Goal: Task Accomplishment & Management: Use online tool/utility

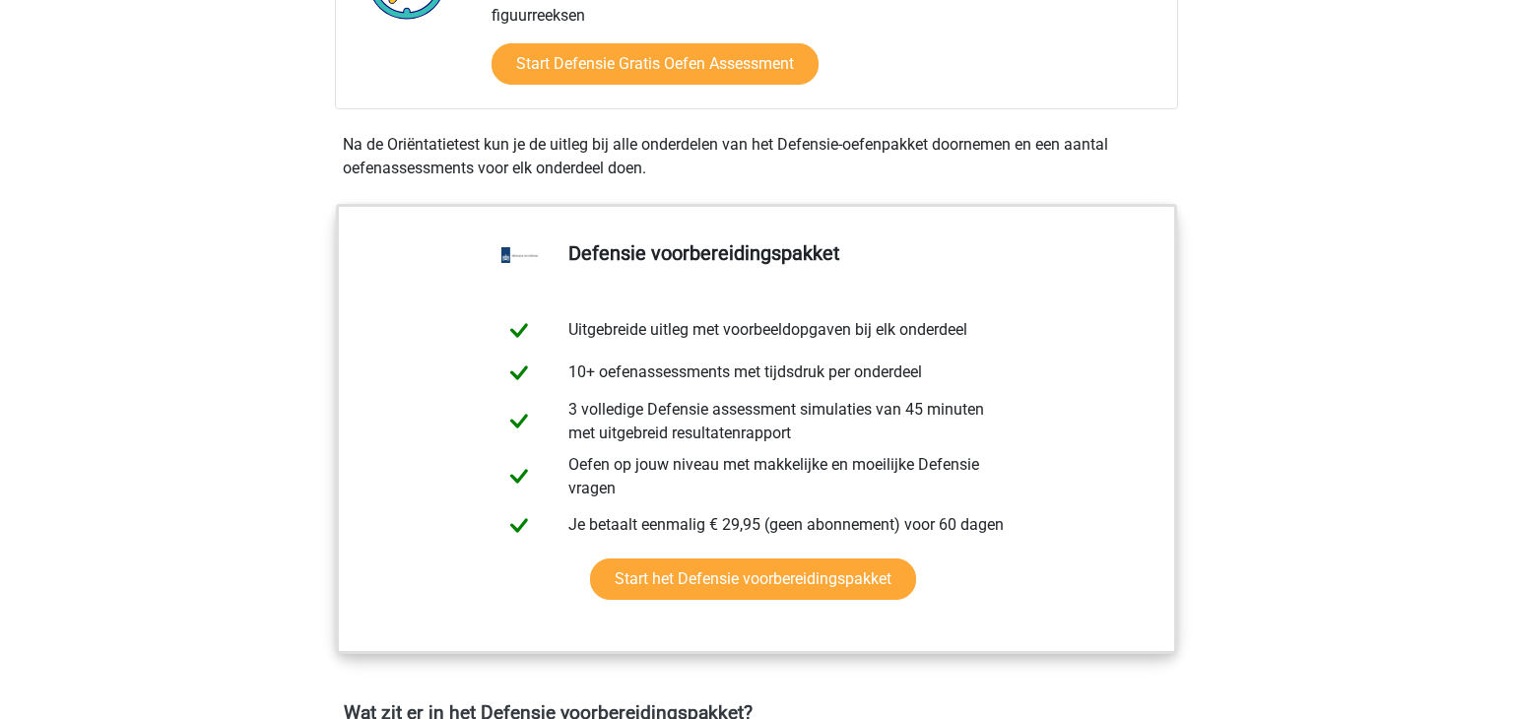
scroll to position [788, 0]
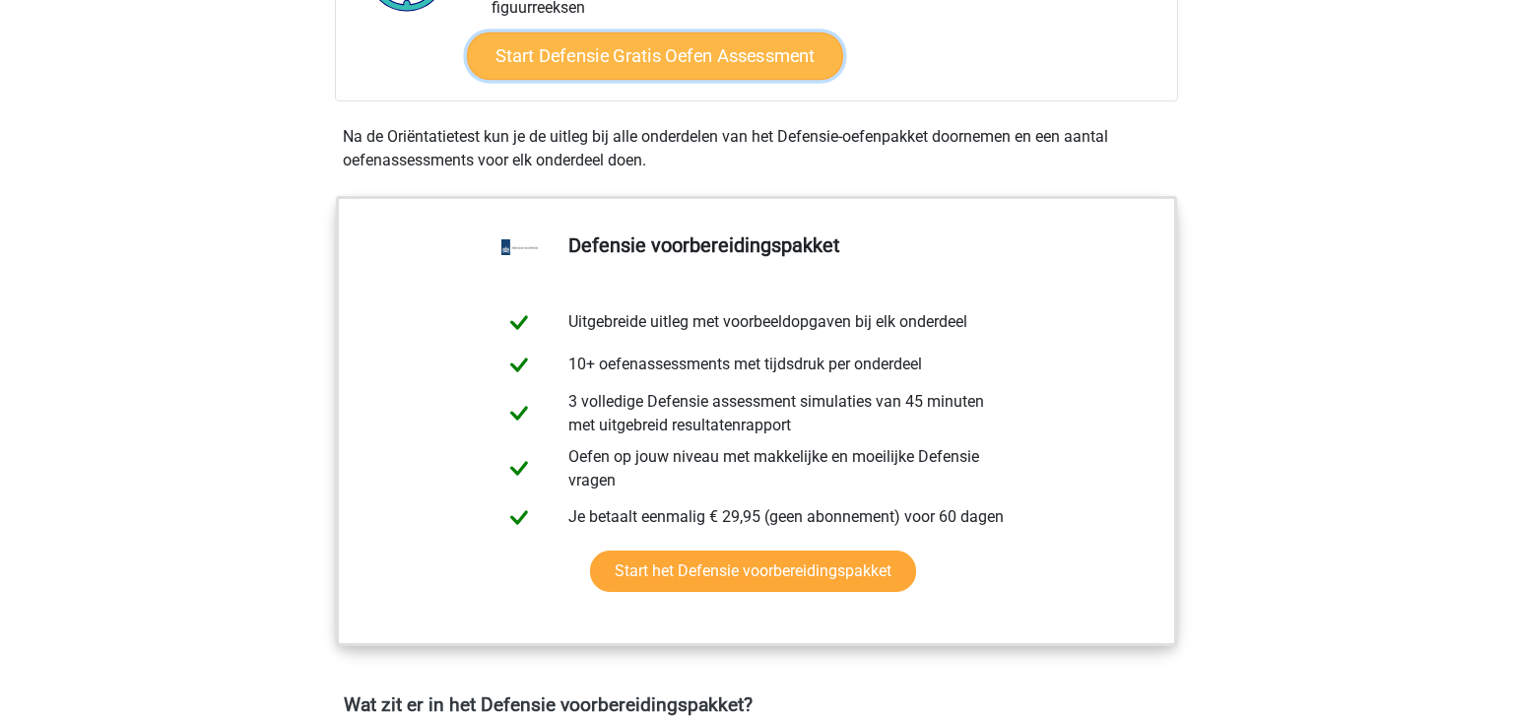
click at [647, 59] on link "Start Defensie Gratis Oefen Assessment" at bounding box center [655, 56] width 376 height 47
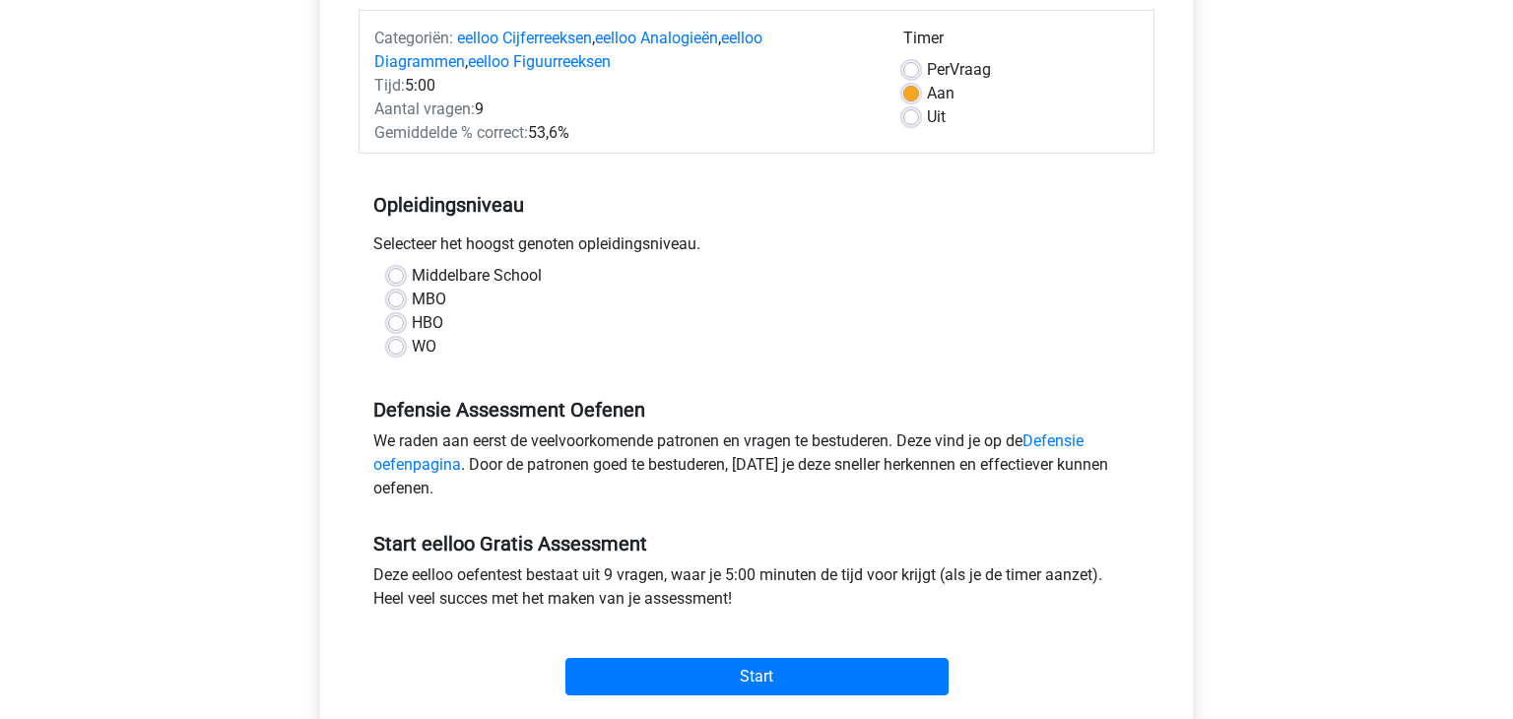
scroll to position [273, 0]
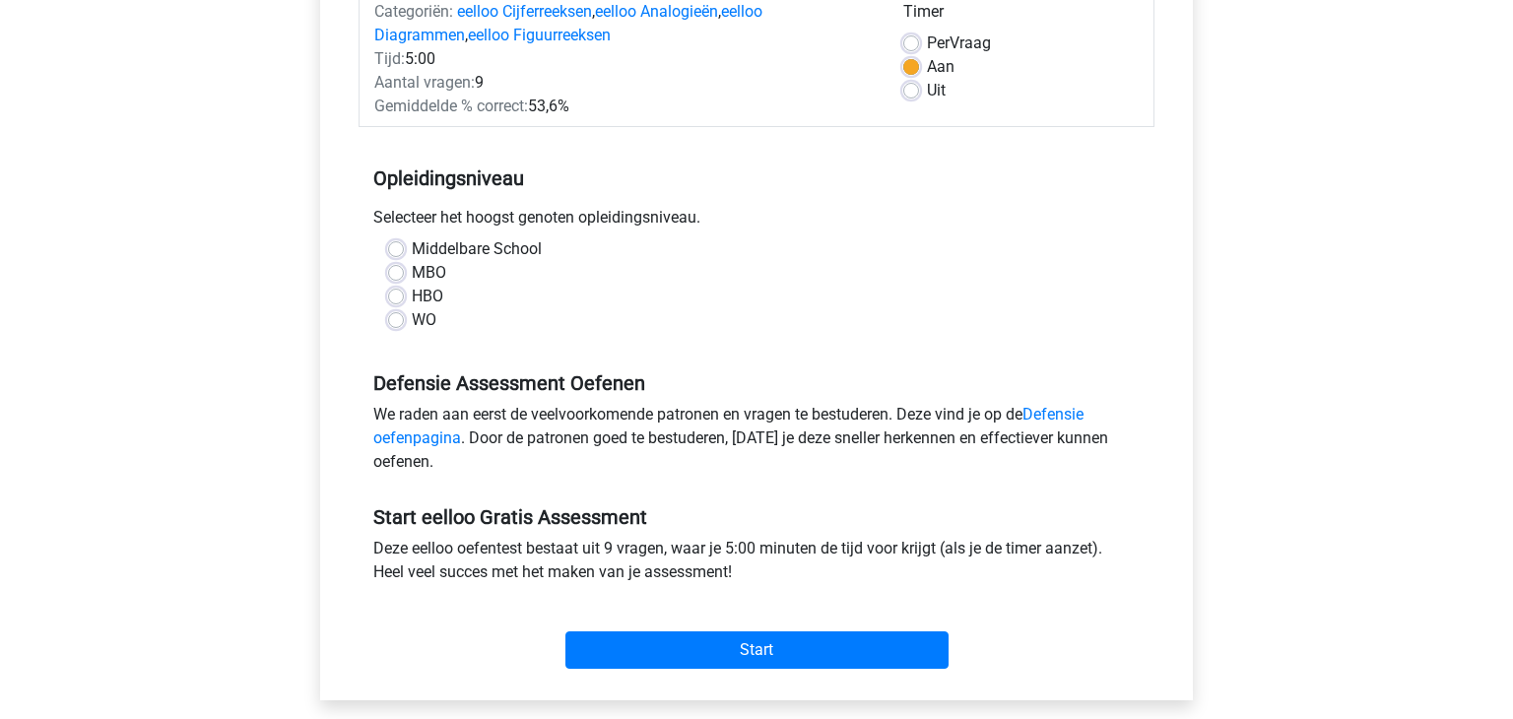
click at [404, 288] on div "HBO" at bounding box center [756, 297] width 737 height 24
click at [412, 296] on label "HBO" at bounding box center [428, 297] width 32 height 24
click at [398, 296] on input "HBO" at bounding box center [396, 295] width 16 height 20
radio input "true"
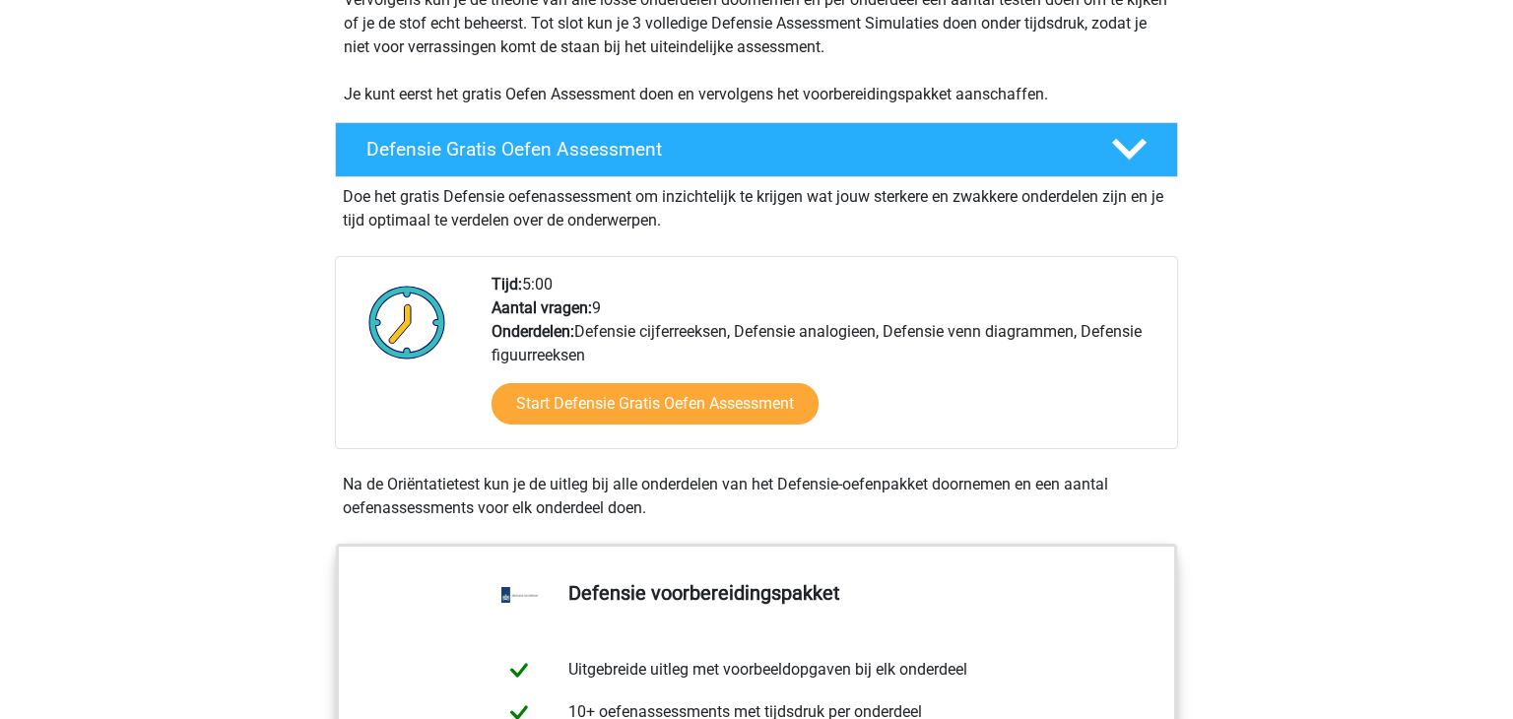
scroll to position [441, 0]
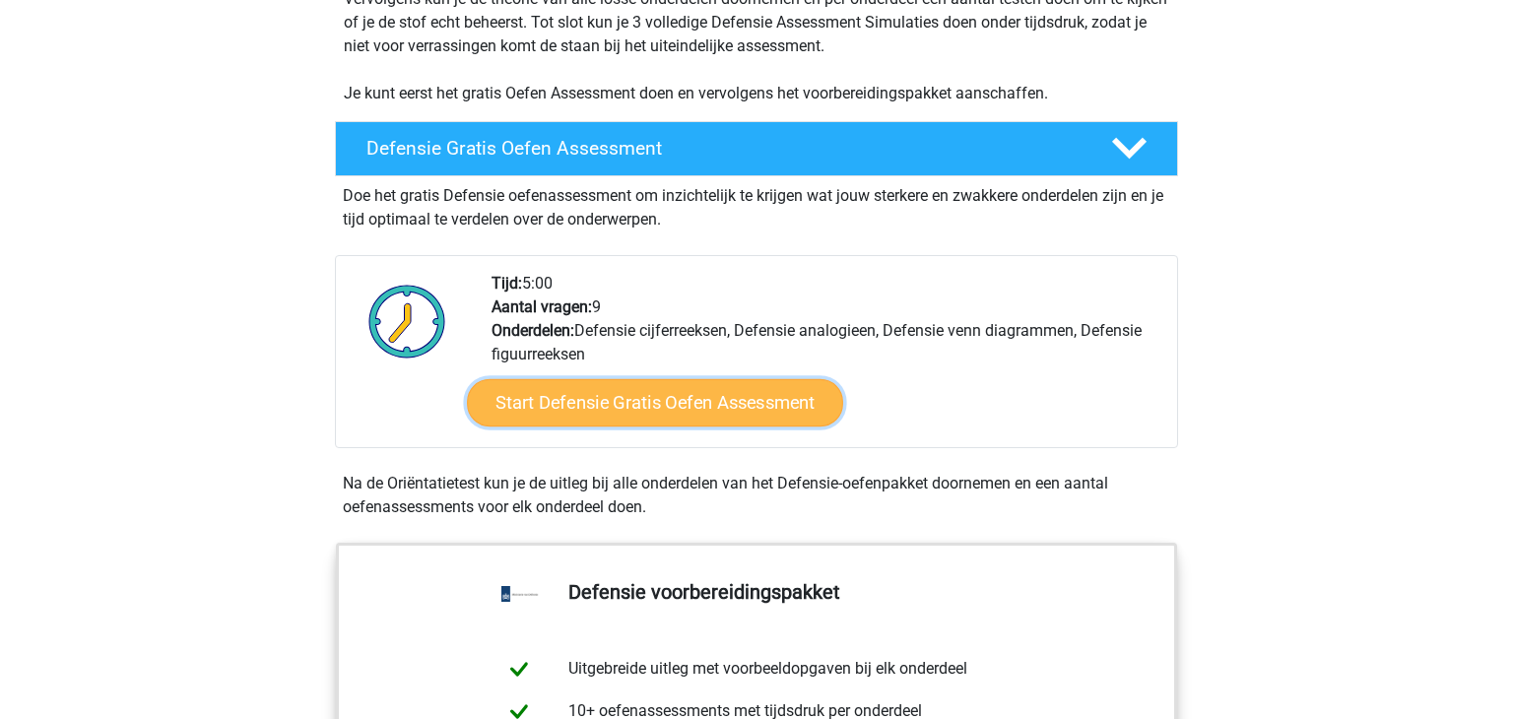
click at [579, 410] on link "Start Defensie Gratis Oefen Assessment" at bounding box center [655, 402] width 376 height 47
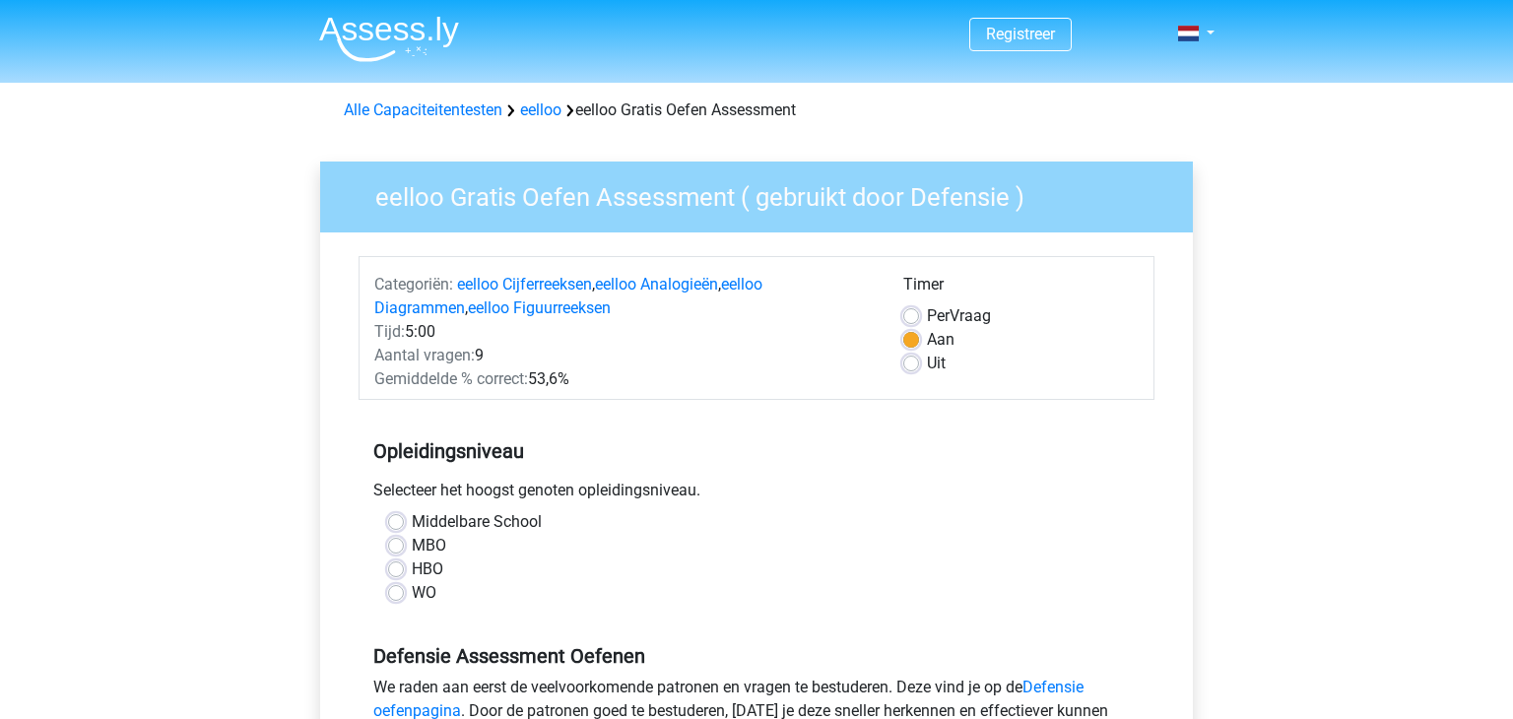
click at [431, 566] on label "HBO" at bounding box center [428, 570] width 32 height 24
click at [404, 566] on input "HBO" at bounding box center [396, 568] width 16 height 20
radio input "true"
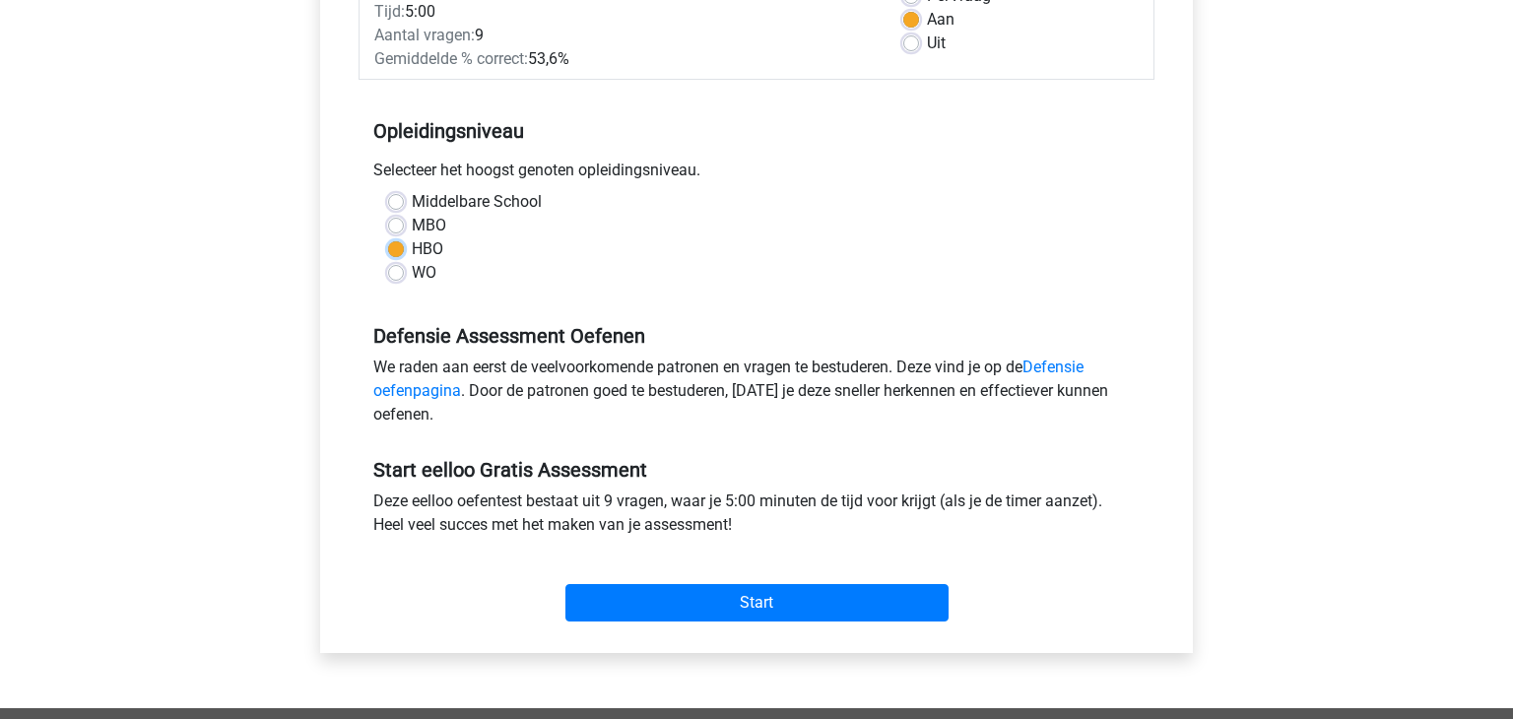
scroll to position [329, 0]
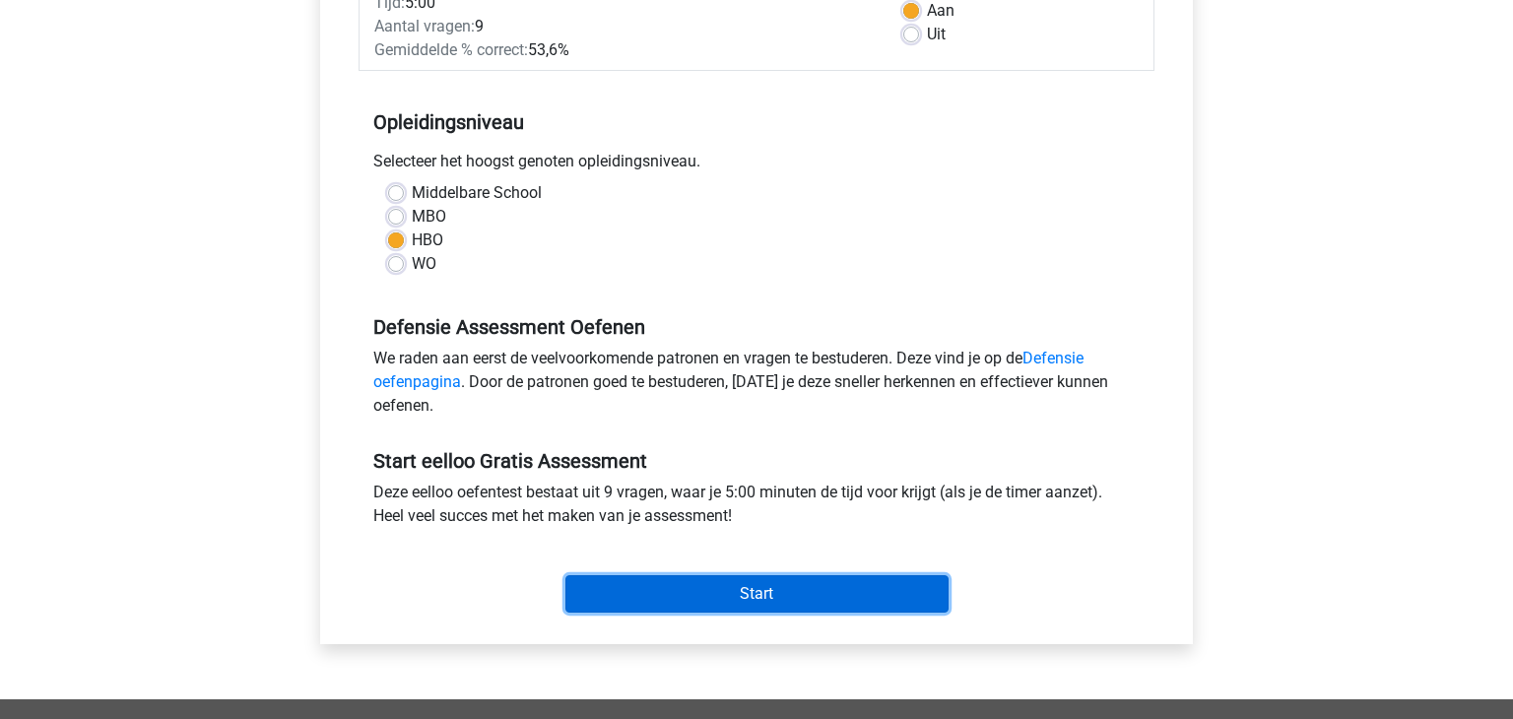
click at [653, 575] on input "Start" at bounding box center [757, 593] width 383 height 37
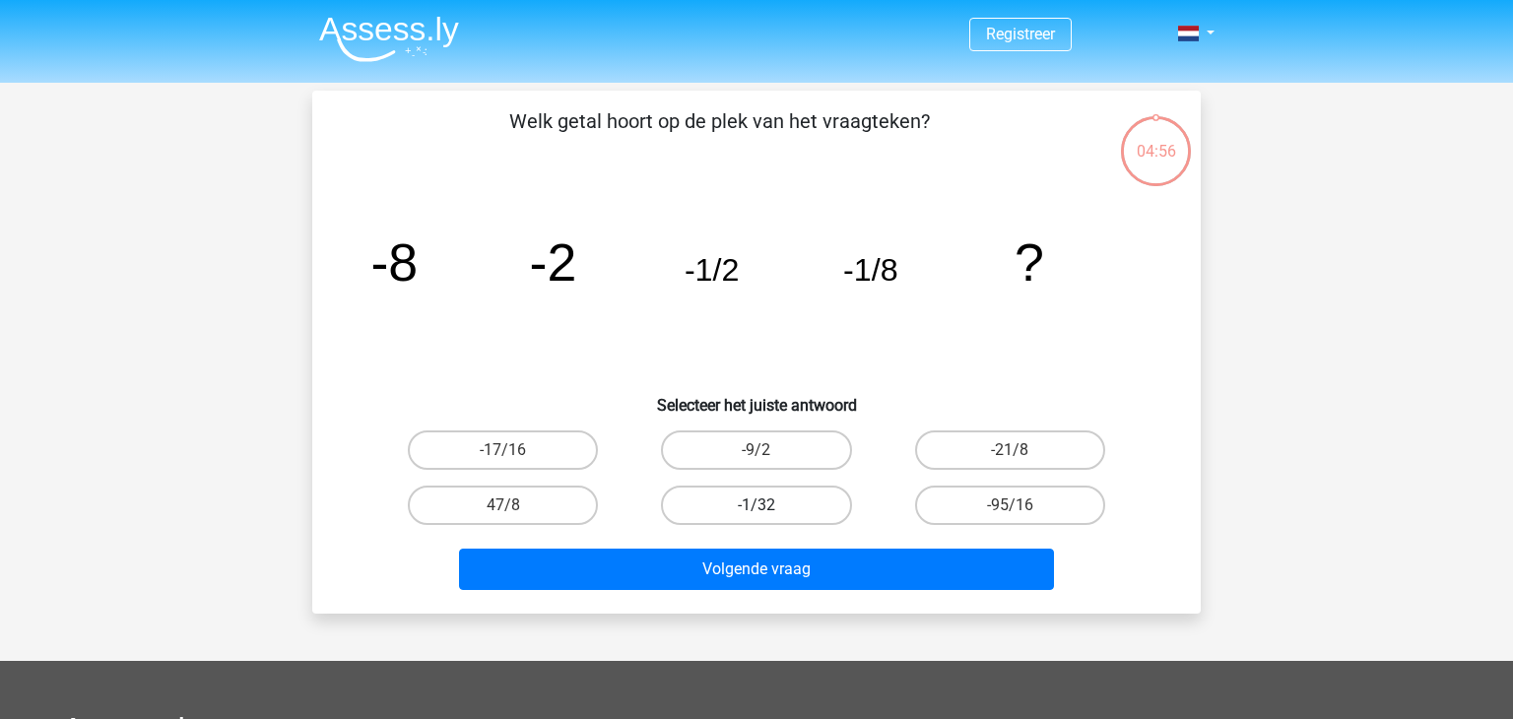
click at [714, 491] on label "-1/32" at bounding box center [756, 505] width 190 height 39
click at [757, 505] on input "-1/32" at bounding box center [763, 511] width 13 height 13
radio input "true"
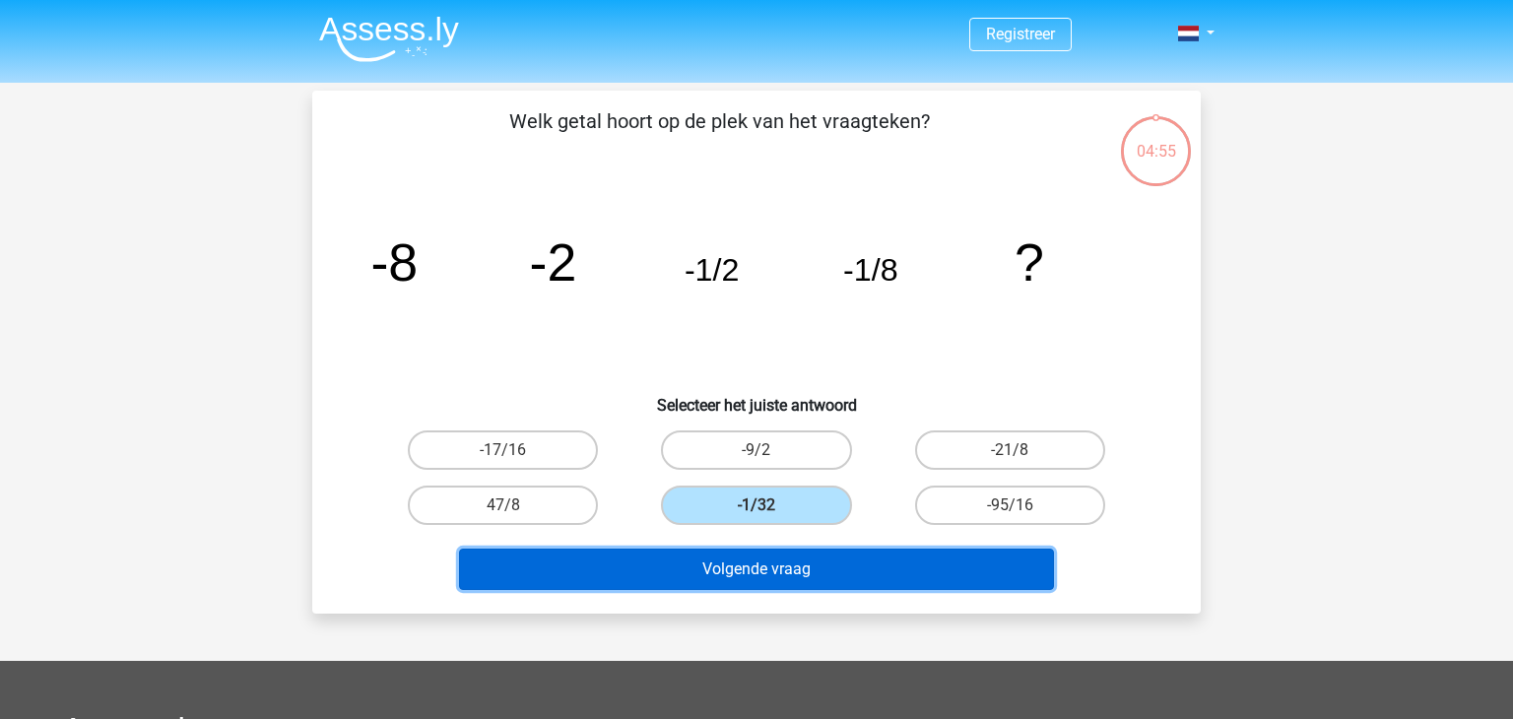
click at [725, 557] on button "Volgende vraag" at bounding box center [757, 569] width 596 height 41
